Goal: Transaction & Acquisition: Purchase product/service

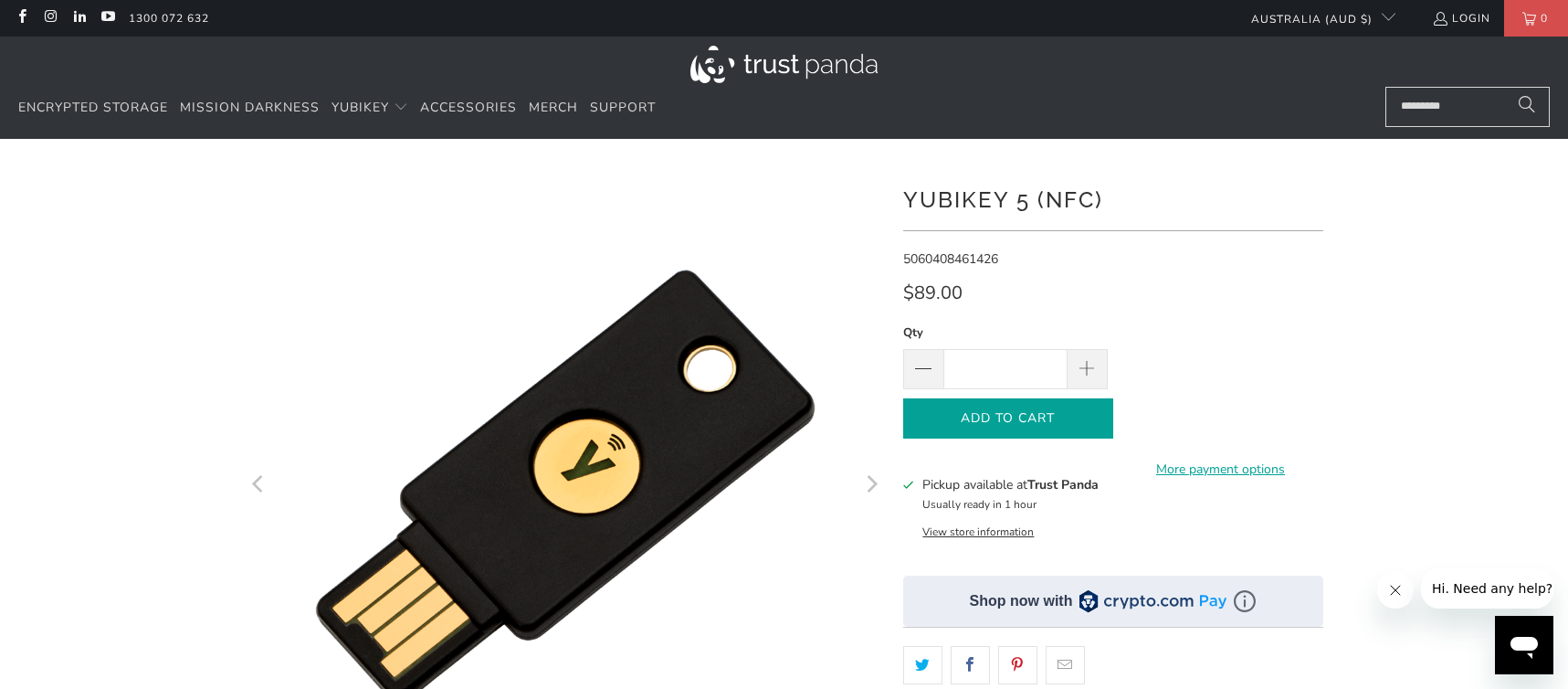
click at [1080, 419] on span "Add to Cart" at bounding box center [1008, 419] width 171 height 16
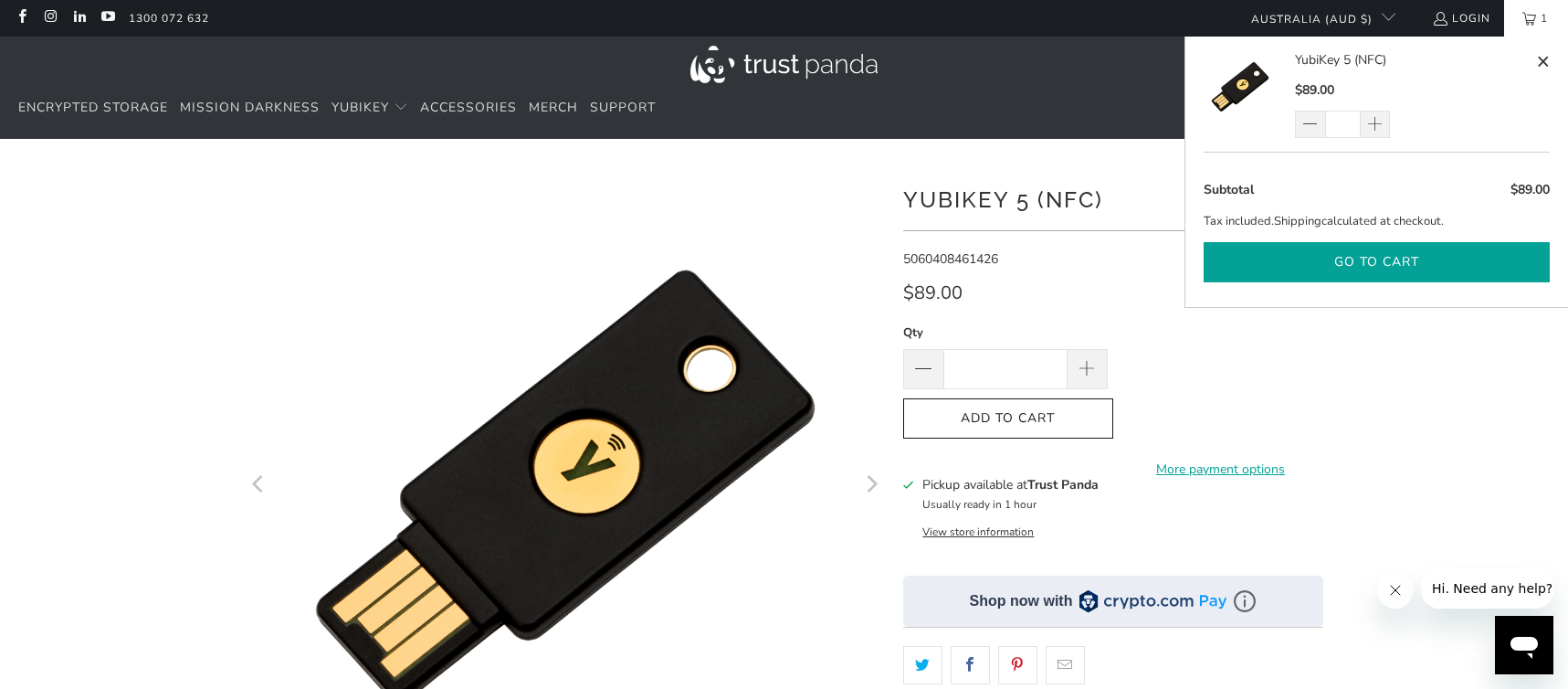
click at [1430, 254] on button "Go to cart" at bounding box center [1376, 263] width 346 height 41
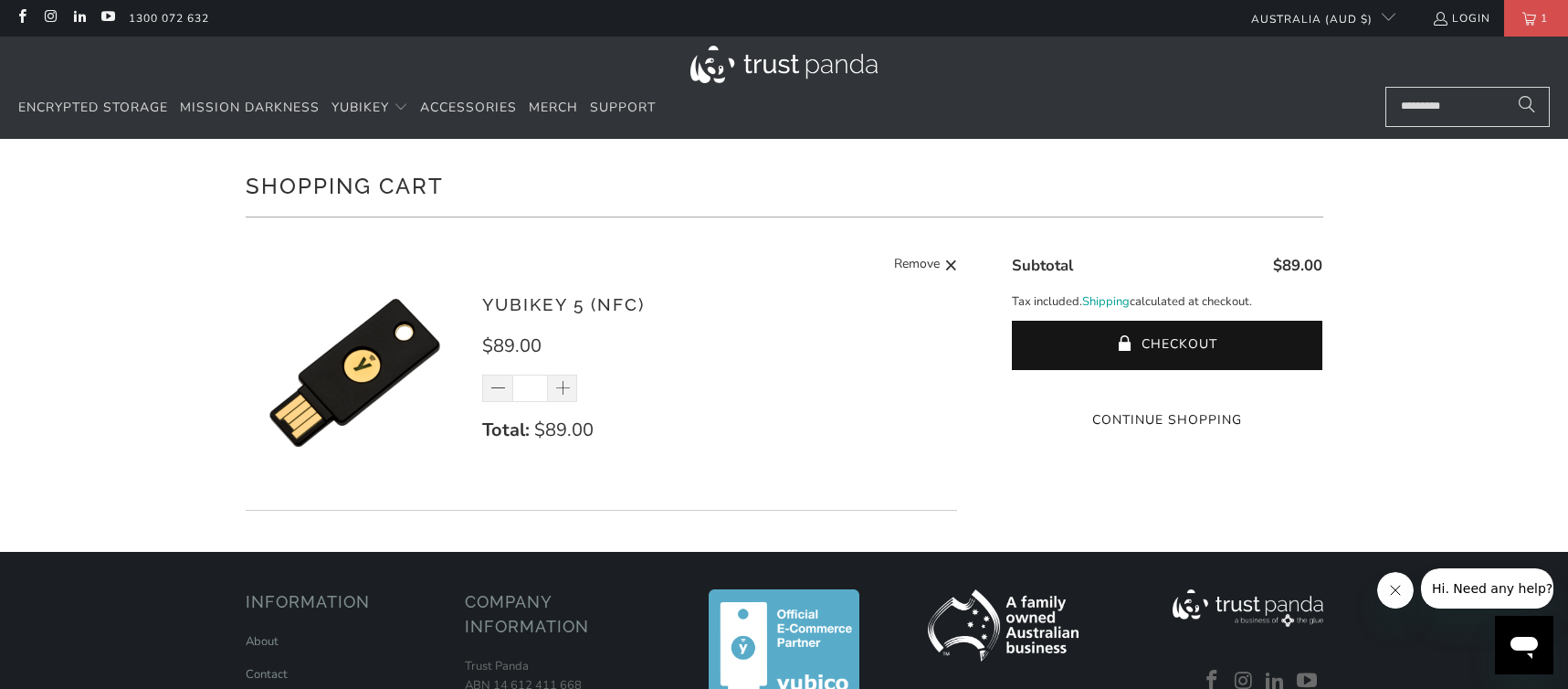
click at [1528, 649] on icon "Open messaging window" at bounding box center [1523, 648] width 27 height 22
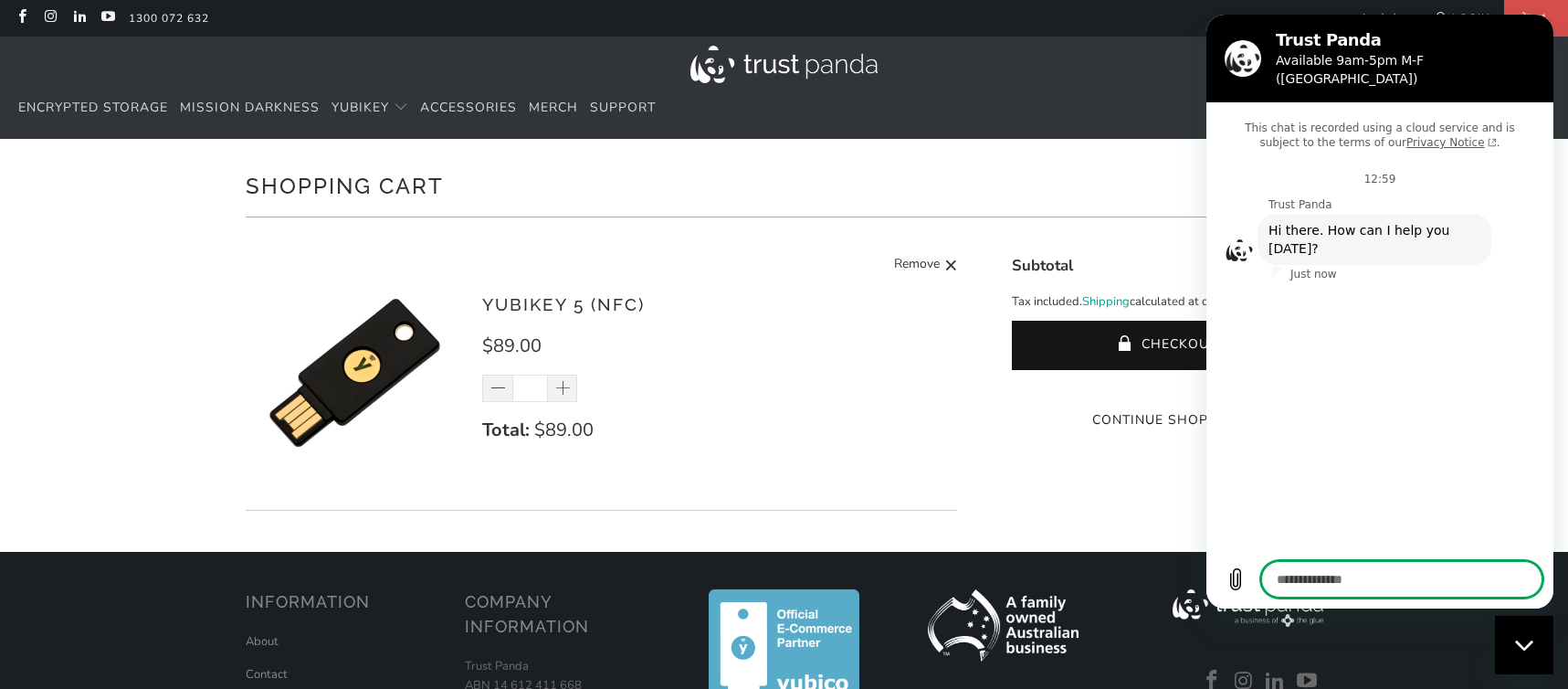
type textarea "*"
